Goal: Task Accomplishment & Management: Use online tool/utility

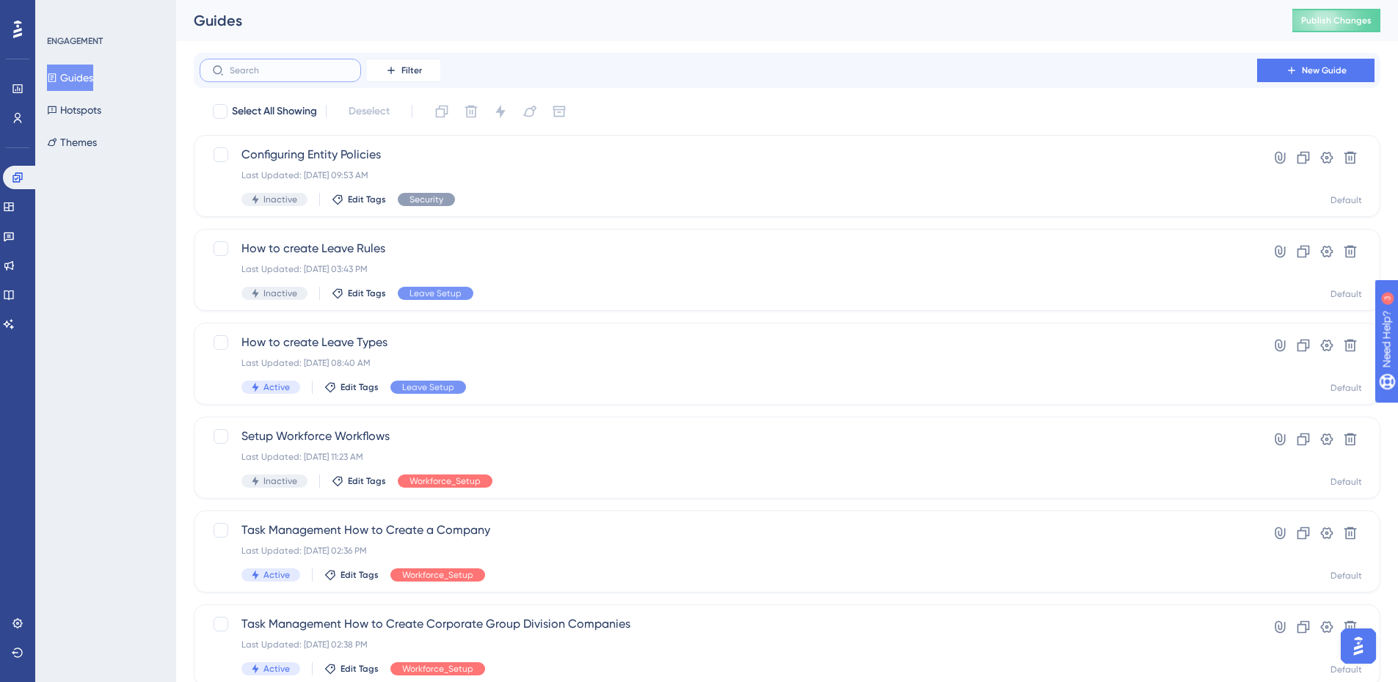
click at [307, 73] on input "text" at bounding box center [289, 70] width 119 height 10
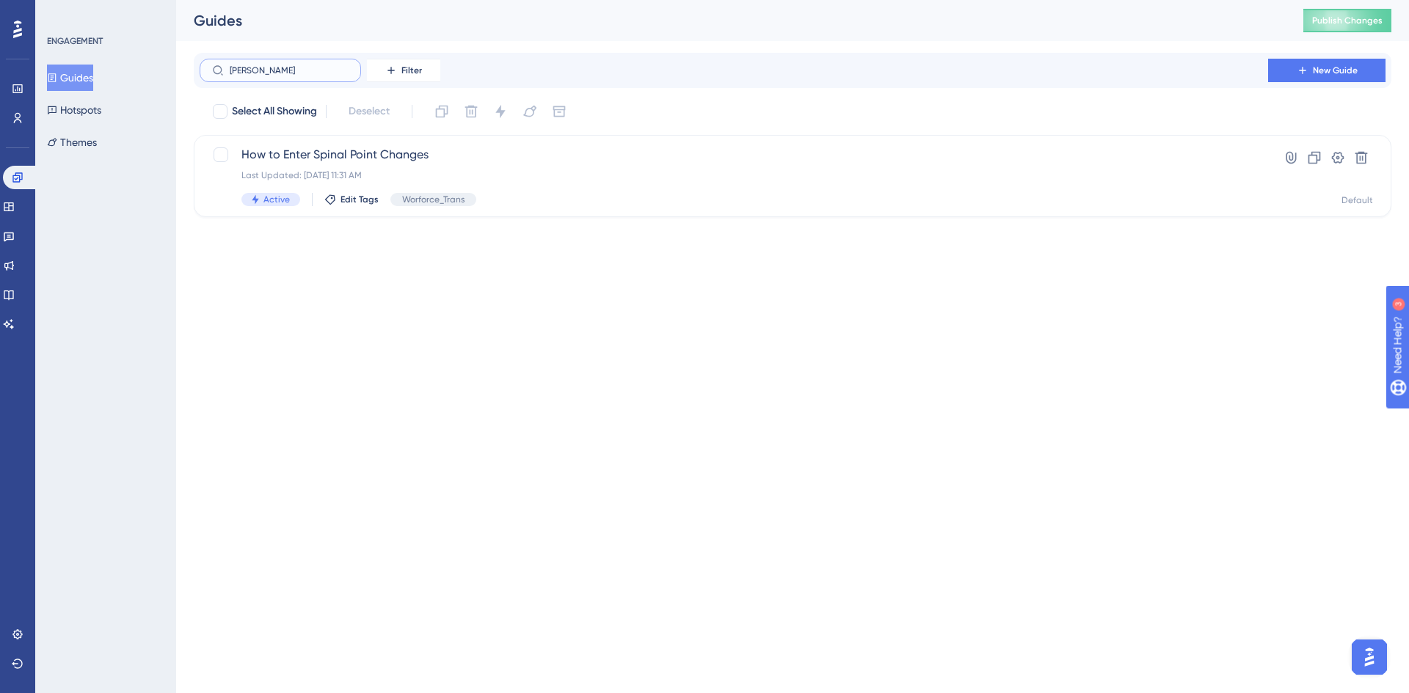
type input "spinal"
drag, startPoint x: 274, startPoint y: 69, endPoint x: 202, endPoint y: 63, distance: 72.2
click at [202, 63] on label "spinal" at bounding box center [280, 70] width 161 height 23
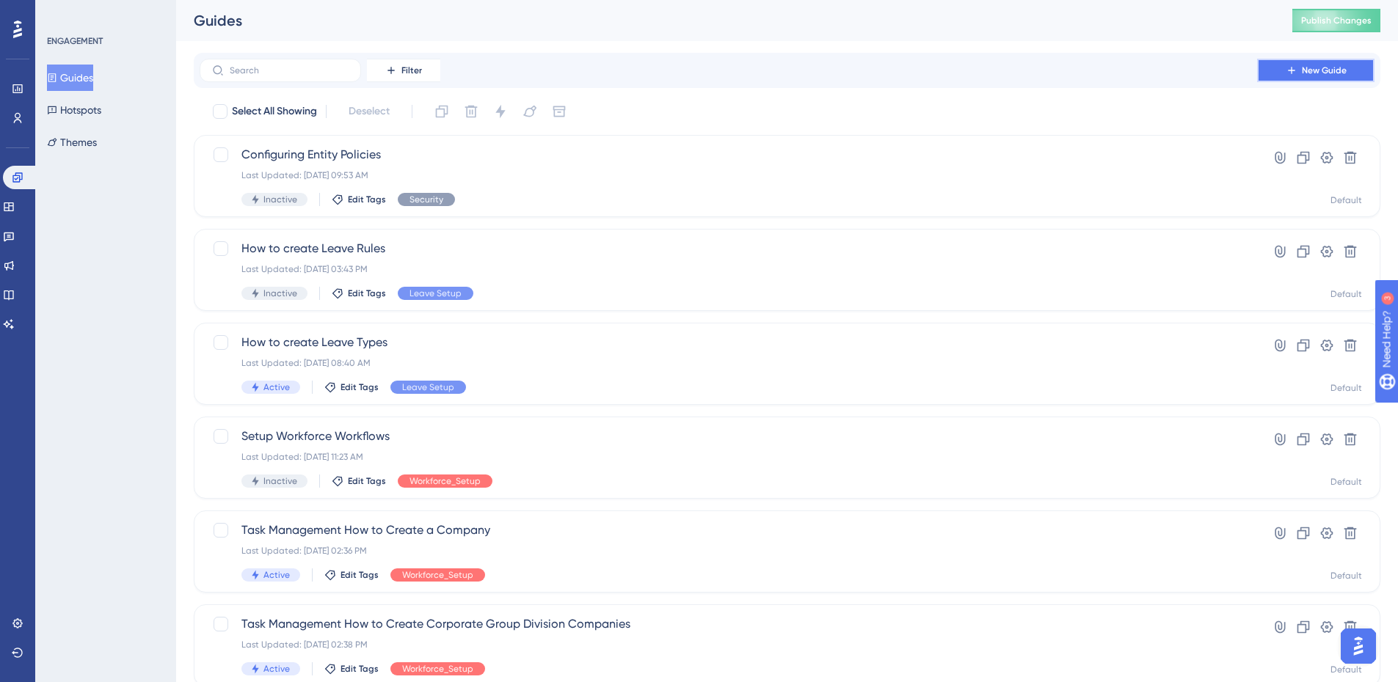
click at [1281, 64] on button "New Guide" at bounding box center [1315, 70] width 117 height 23
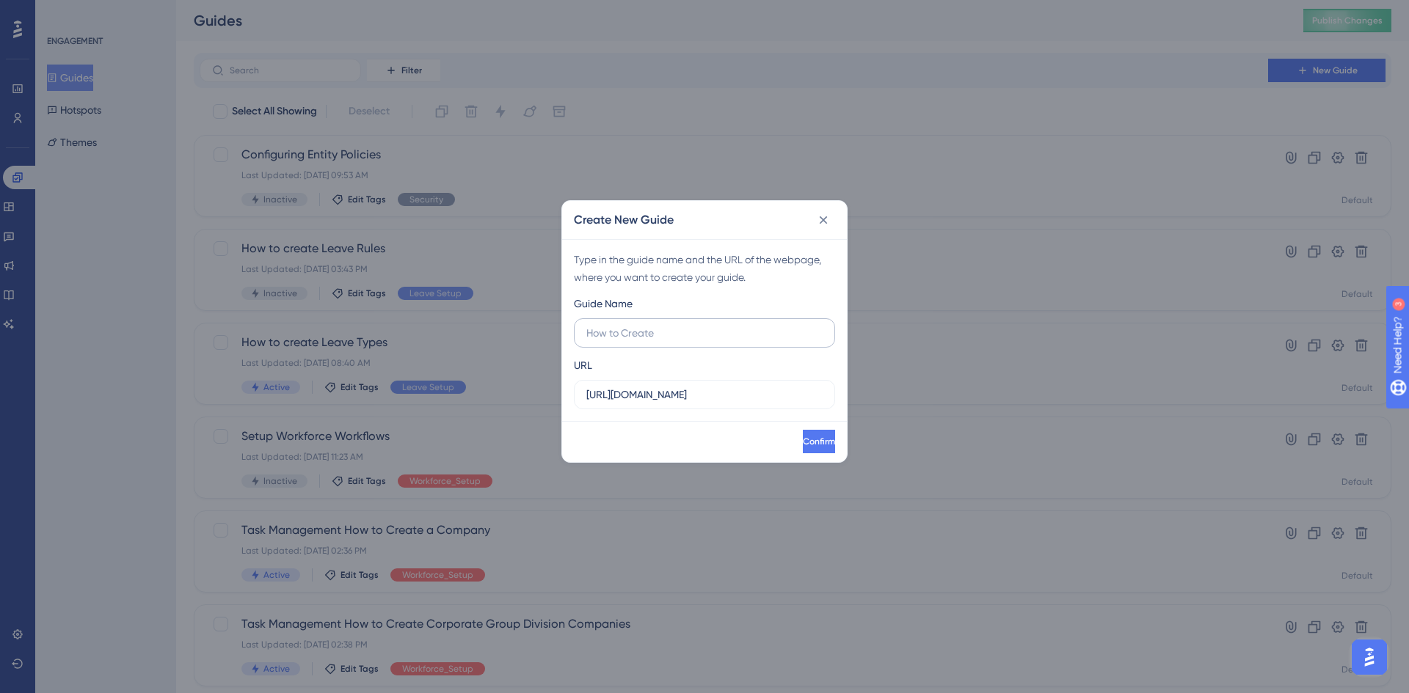
click at [674, 329] on input "text" at bounding box center [704, 333] width 236 height 16
type input "Create Spinal Points"
click at [800, 440] on button "Confirm" at bounding box center [817, 441] width 35 height 23
